Goal: Complete application form

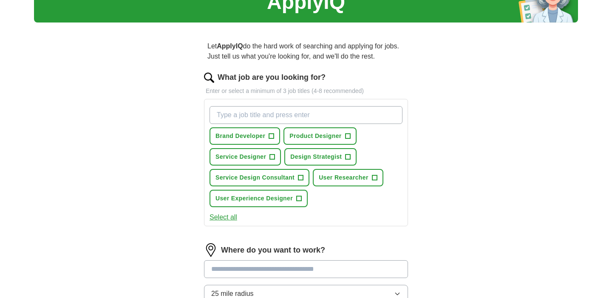
scroll to position [45, 0]
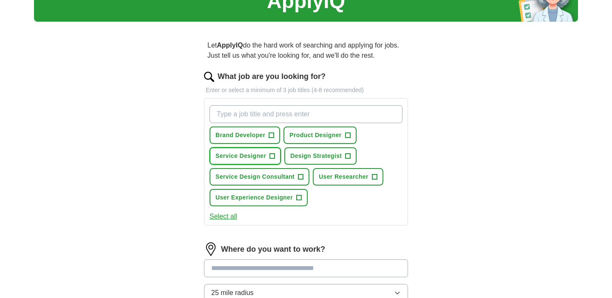
click at [274, 156] on span "+" at bounding box center [272, 156] width 5 height 7
click at [308, 157] on span "Design Strategist" at bounding box center [315, 156] width 51 height 9
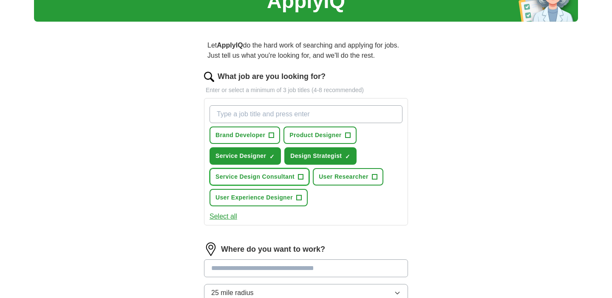
click at [301, 178] on span "+" at bounding box center [300, 177] width 5 height 7
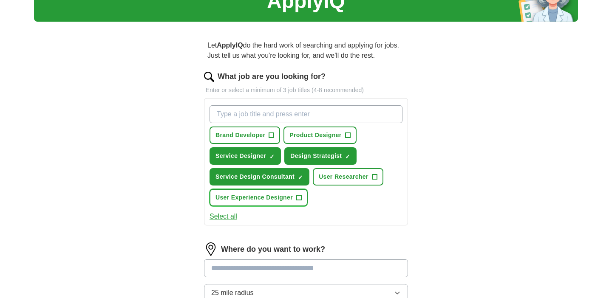
click at [303, 198] on button "User Experience Designer +" at bounding box center [259, 197] width 98 height 17
click at [329, 178] on span "User Researcher" at bounding box center [344, 177] width 50 height 9
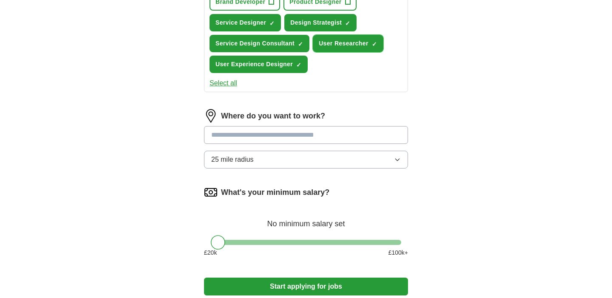
scroll to position [181, 0]
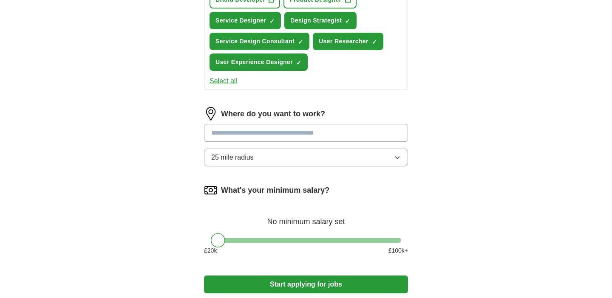
click at [299, 131] on input at bounding box center [306, 133] width 204 height 18
type input "******"
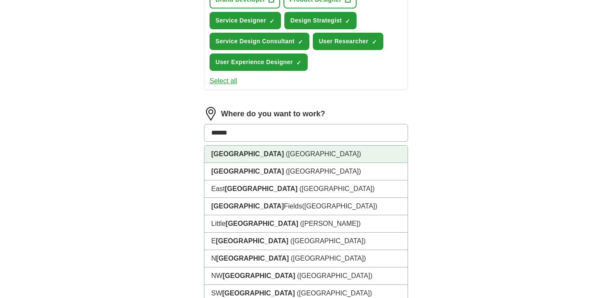
click at [302, 154] on li "[GEOGRAPHIC_DATA] ([GEOGRAPHIC_DATA])" at bounding box center [305, 154] width 203 height 17
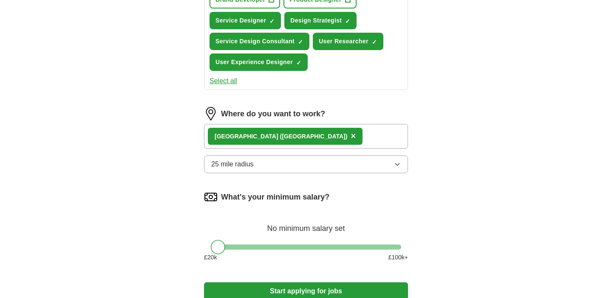
click at [290, 131] on div "[GEOGRAPHIC_DATA] ([GEOGRAPHIC_DATA]) ×" at bounding box center [306, 136] width 204 height 25
click at [293, 135] on div "[GEOGRAPHIC_DATA] ([GEOGRAPHIC_DATA]) ×" at bounding box center [306, 136] width 204 height 25
click at [284, 133] on div "[GEOGRAPHIC_DATA] ([GEOGRAPHIC_DATA]) ×" at bounding box center [306, 136] width 204 height 25
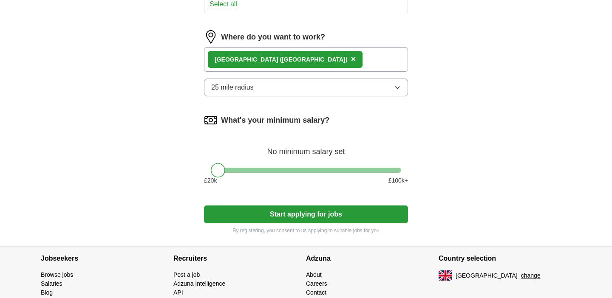
scroll to position [263, 0]
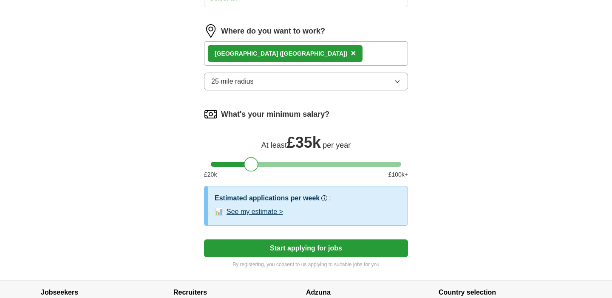
drag, startPoint x: 218, startPoint y: 171, endPoint x: 251, endPoint y: 170, distance: 33.2
click at [251, 170] on div at bounding box center [251, 164] width 14 height 14
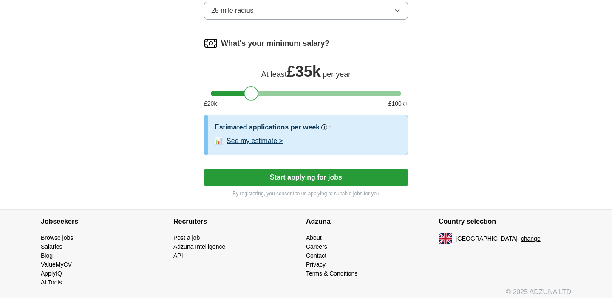
scroll to position [335, 0]
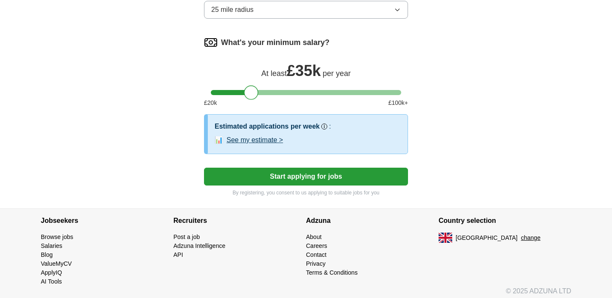
click at [276, 176] on button "Start applying for jobs" at bounding box center [306, 177] width 204 height 18
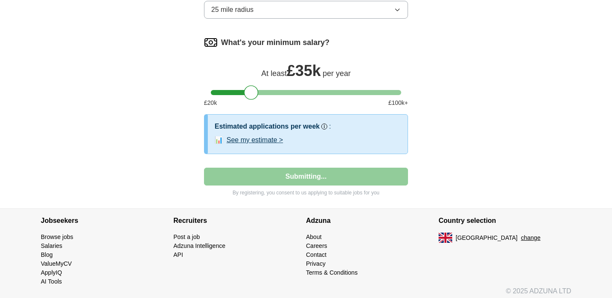
select select "**"
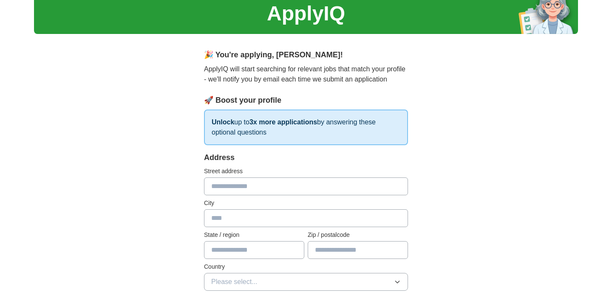
scroll to position [33, 0]
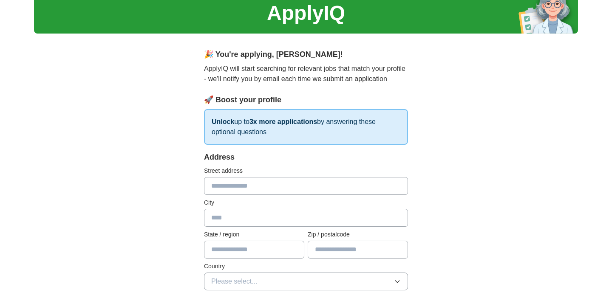
click at [251, 188] on input "text" at bounding box center [306, 186] width 204 height 18
type input "**********"
type input "*****"
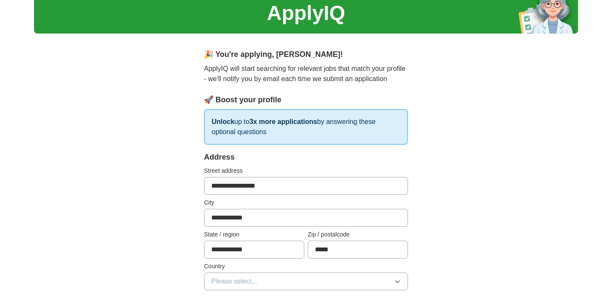
select select "**"
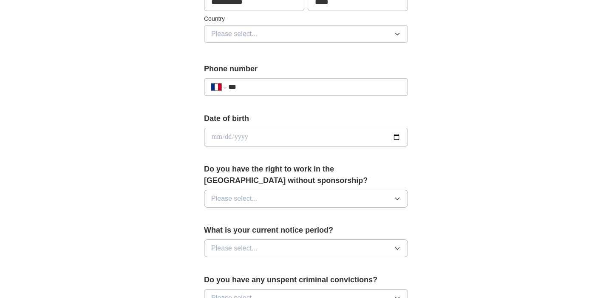
scroll to position [281, 0]
type input "**********"
click at [262, 137] on input "date" at bounding box center [306, 136] width 204 height 19
click at [398, 136] on input "date" at bounding box center [306, 136] width 204 height 19
type input "**********"
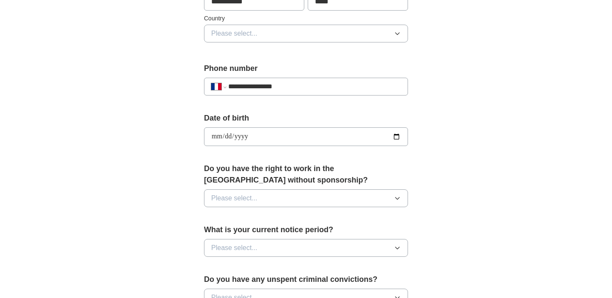
click at [254, 201] on span "Please select..." at bounding box center [234, 198] width 46 height 10
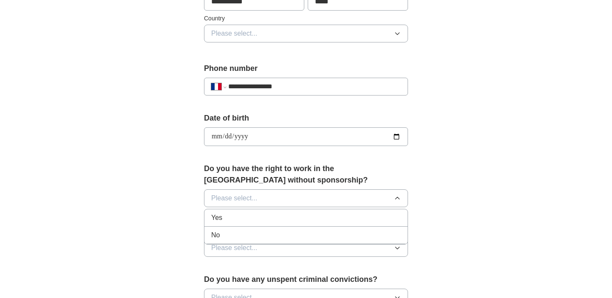
click at [252, 233] on div "No" at bounding box center [306, 235] width 190 height 10
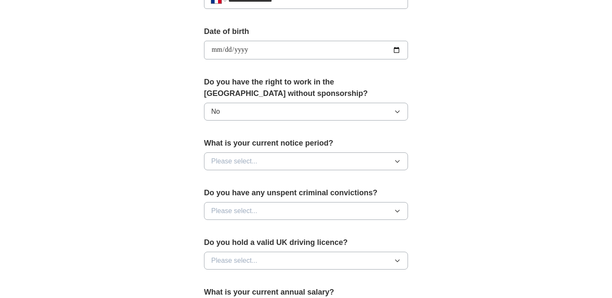
scroll to position [369, 0]
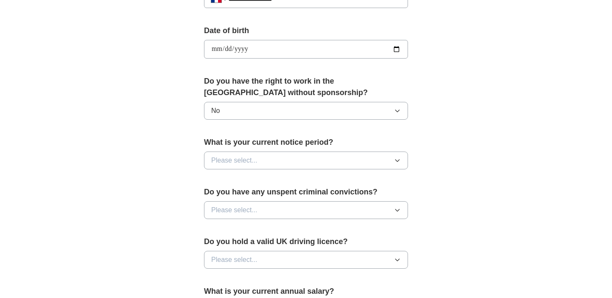
click at [269, 157] on button "Please select..." at bounding box center [306, 161] width 204 height 18
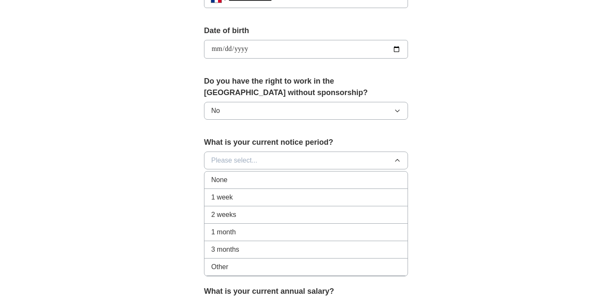
click at [258, 216] on div "2 weeks" at bounding box center [306, 215] width 190 height 10
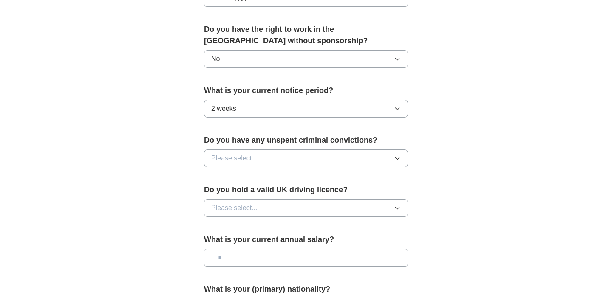
scroll to position [421, 0]
click at [278, 154] on button "Please select..." at bounding box center [306, 158] width 204 height 18
click at [271, 190] on div "No" at bounding box center [306, 195] width 190 height 10
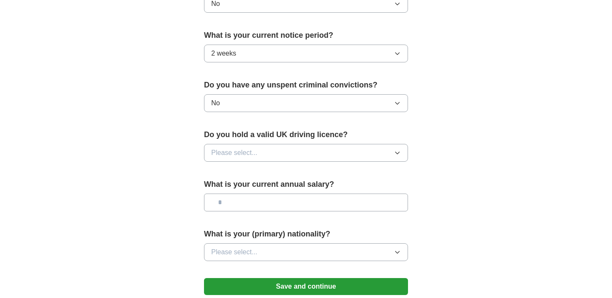
scroll to position [477, 0]
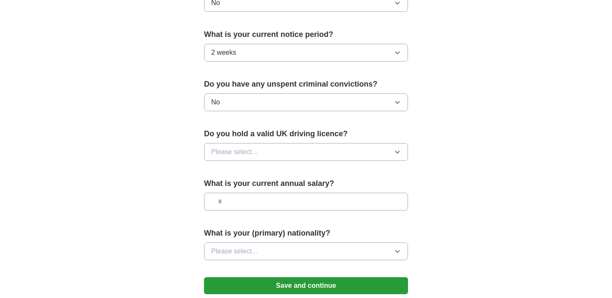
click at [286, 148] on button "Please select..." at bounding box center [306, 152] width 204 height 18
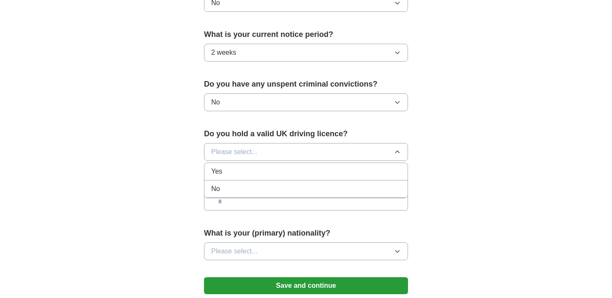
click at [272, 187] on div "No" at bounding box center [306, 189] width 190 height 10
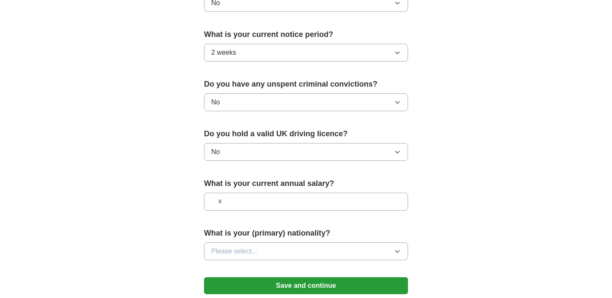
scroll to position [518, 0]
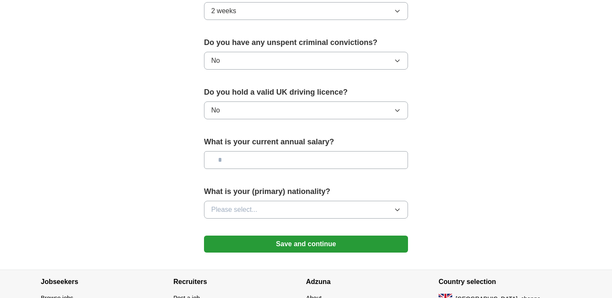
click at [283, 215] on button "Please select..." at bounding box center [306, 210] width 204 height 18
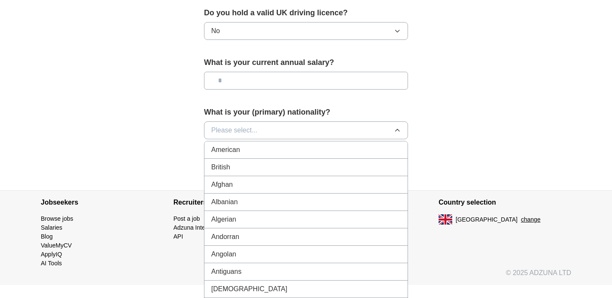
scroll to position [599, 0]
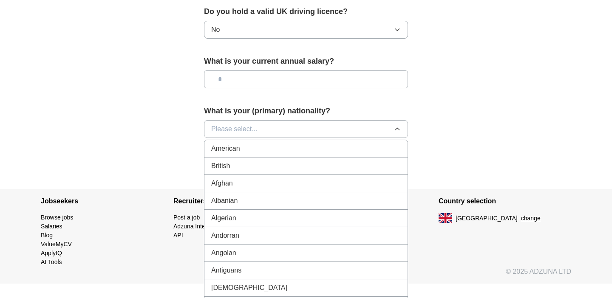
click at [261, 130] on button "Please select..." at bounding box center [306, 129] width 204 height 18
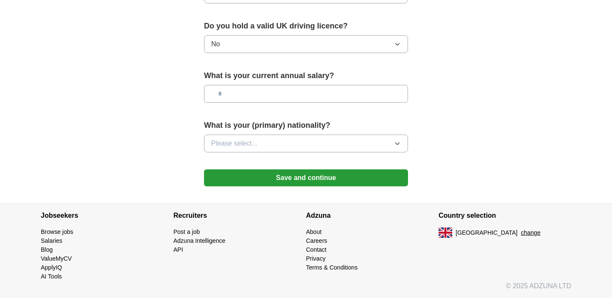
click at [261, 142] on button "Please select..." at bounding box center [306, 144] width 204 height 18
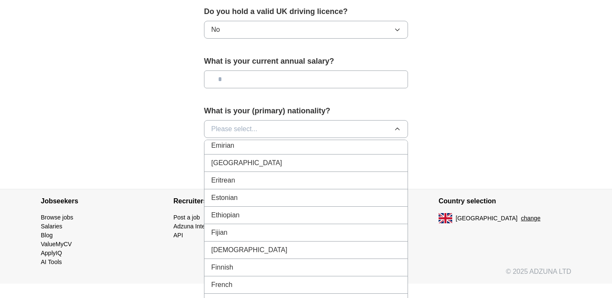
scroll to position [962, 0]
click at [230, 283] on span "French" at bounding box center [221, 285] width 21 height 10
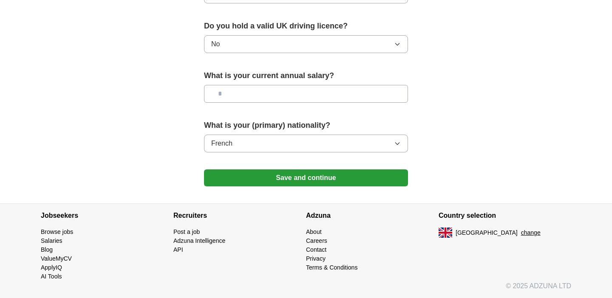
click at [279, 180] on button "Save and continue" at bounding box center [306, 178] width 204 height 17
